Goal: Task Accomplishment & Management: Manage account settings

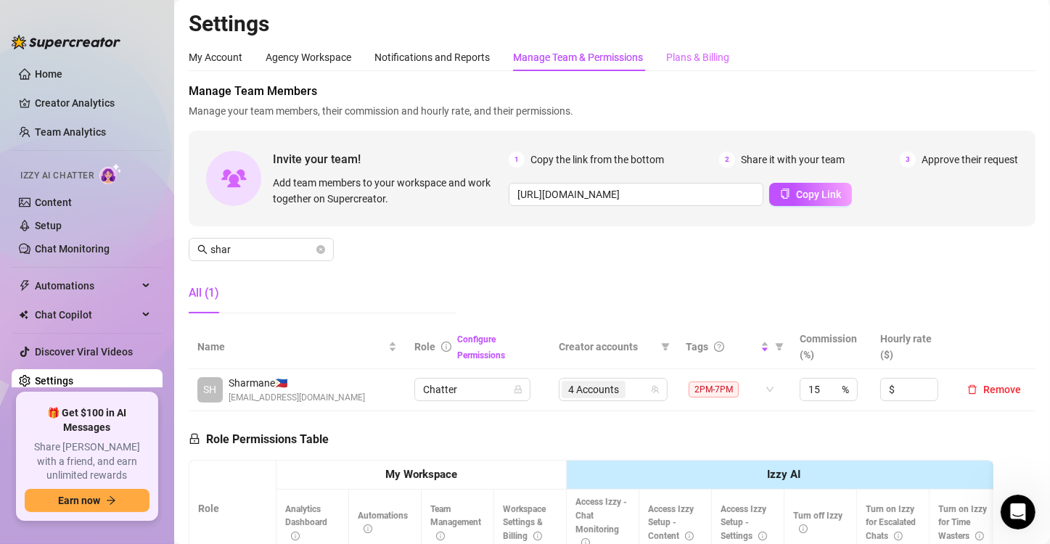
click at [701, 46] on div "Plans & Billing" at bounding box center [697, 58] width 63 height 28
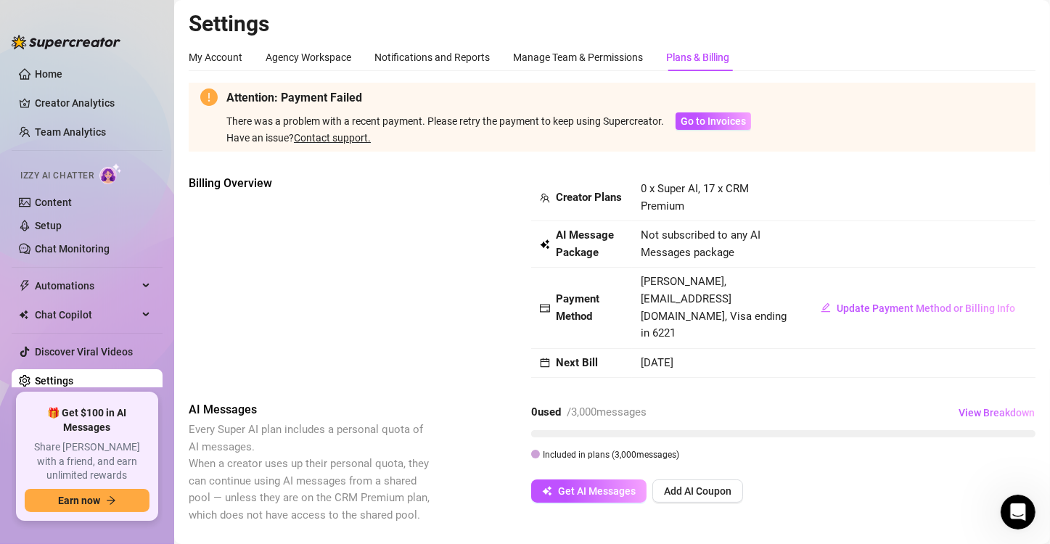
click at [697, 55] on div "Plans & Billing" at bounding box center [697, 57] width 63 height 16
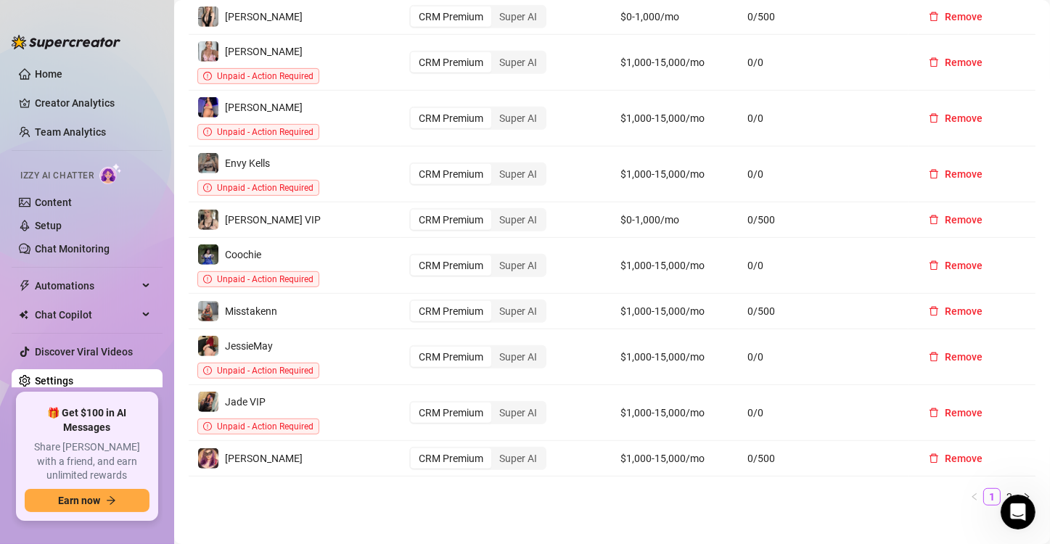
scroll to position [735, 0]
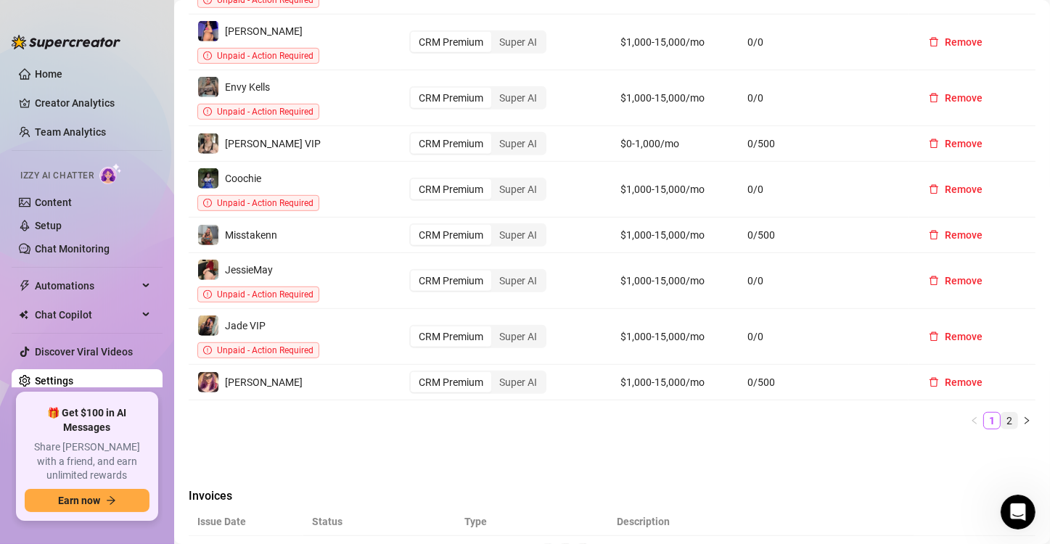
click at [1002, 413] on link "2" at bounding box center [1010, 421] width 16 height 16
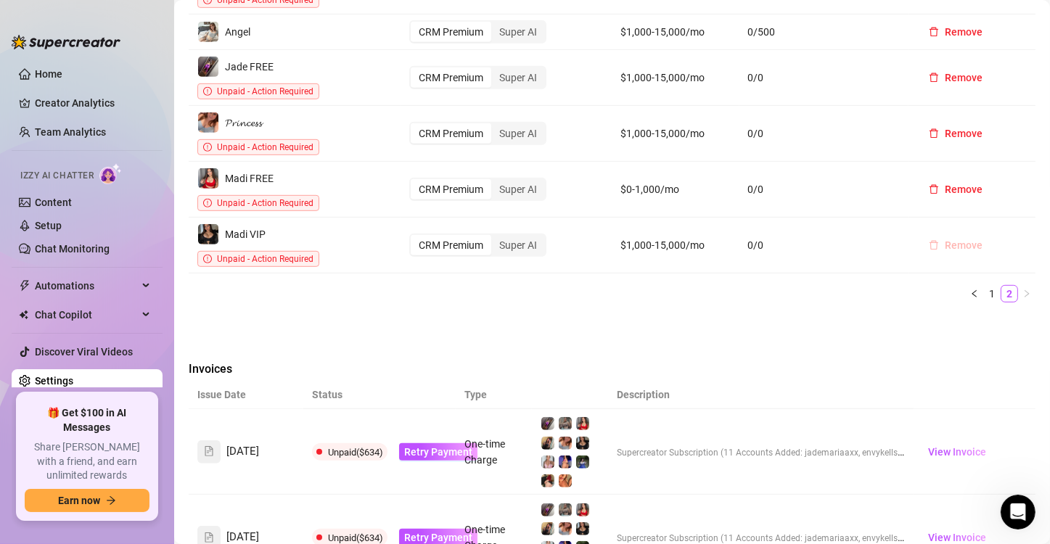
click at [959, 239] on span "Remove" at bounding box center [964, 245] width 38 height 12
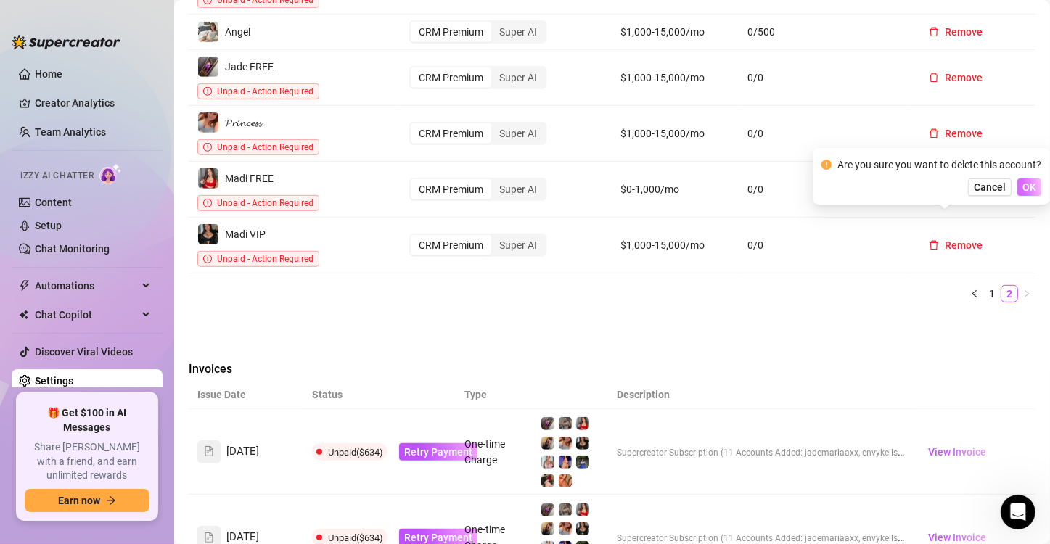
click at [1029, 189] on span "OK" at bounding box center [1030, 187] width 14 height 12
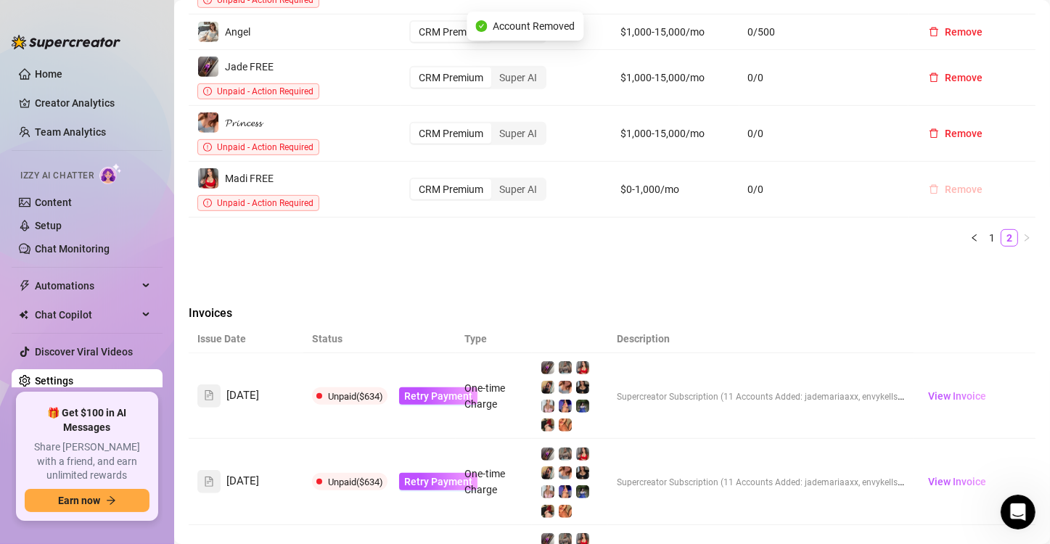
click at [963, 184] on span "Remove" at bounding box center [964, 190] width 38 height 12
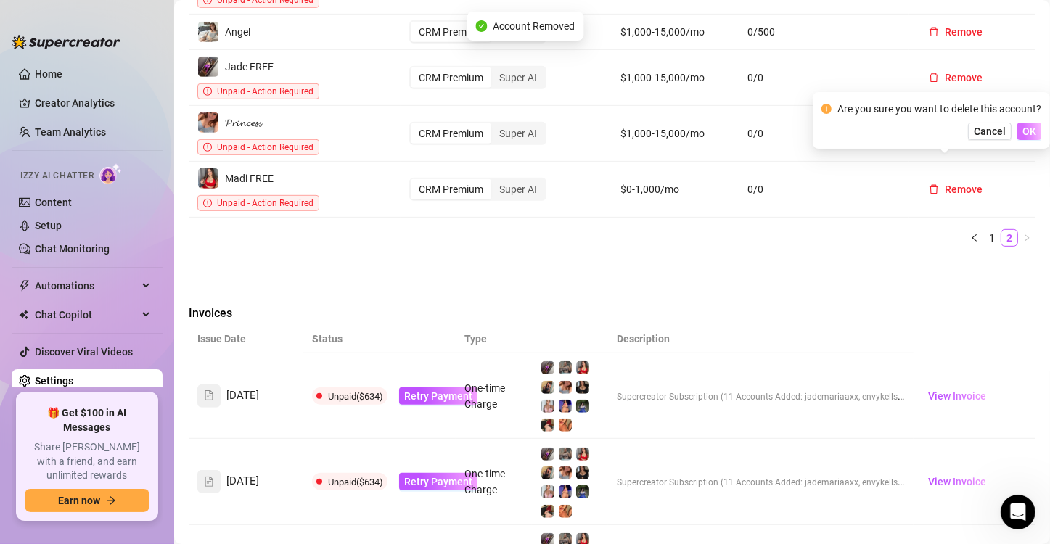
click at [1031, 136] on span "OK" at bounding box center [1030, 132] width 14 height 12
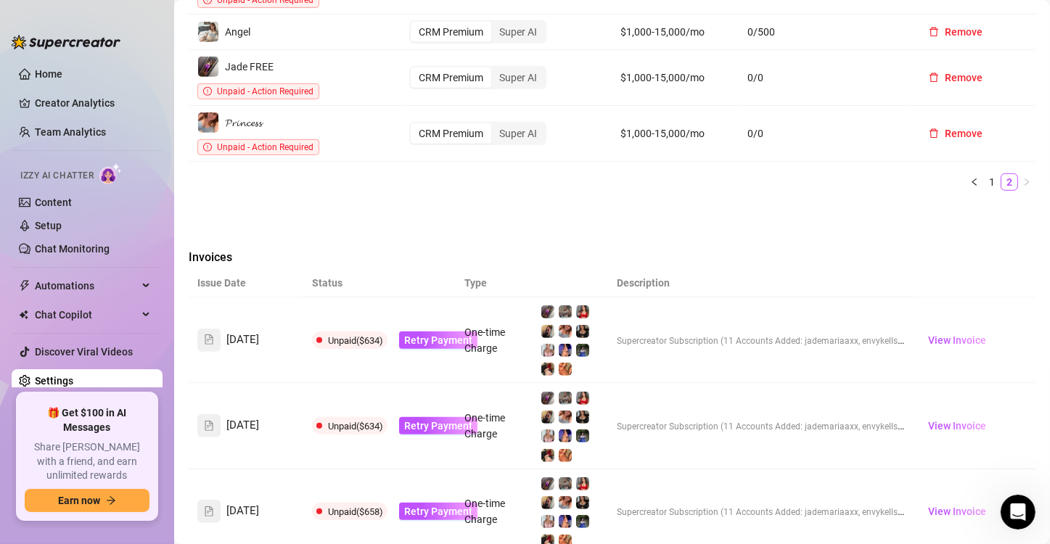
click at [366, 173] on ul "1 2" at bounding box center [612, 181] width 847 height 17
